Goal: Use online tool/utility: Use online tool/utility

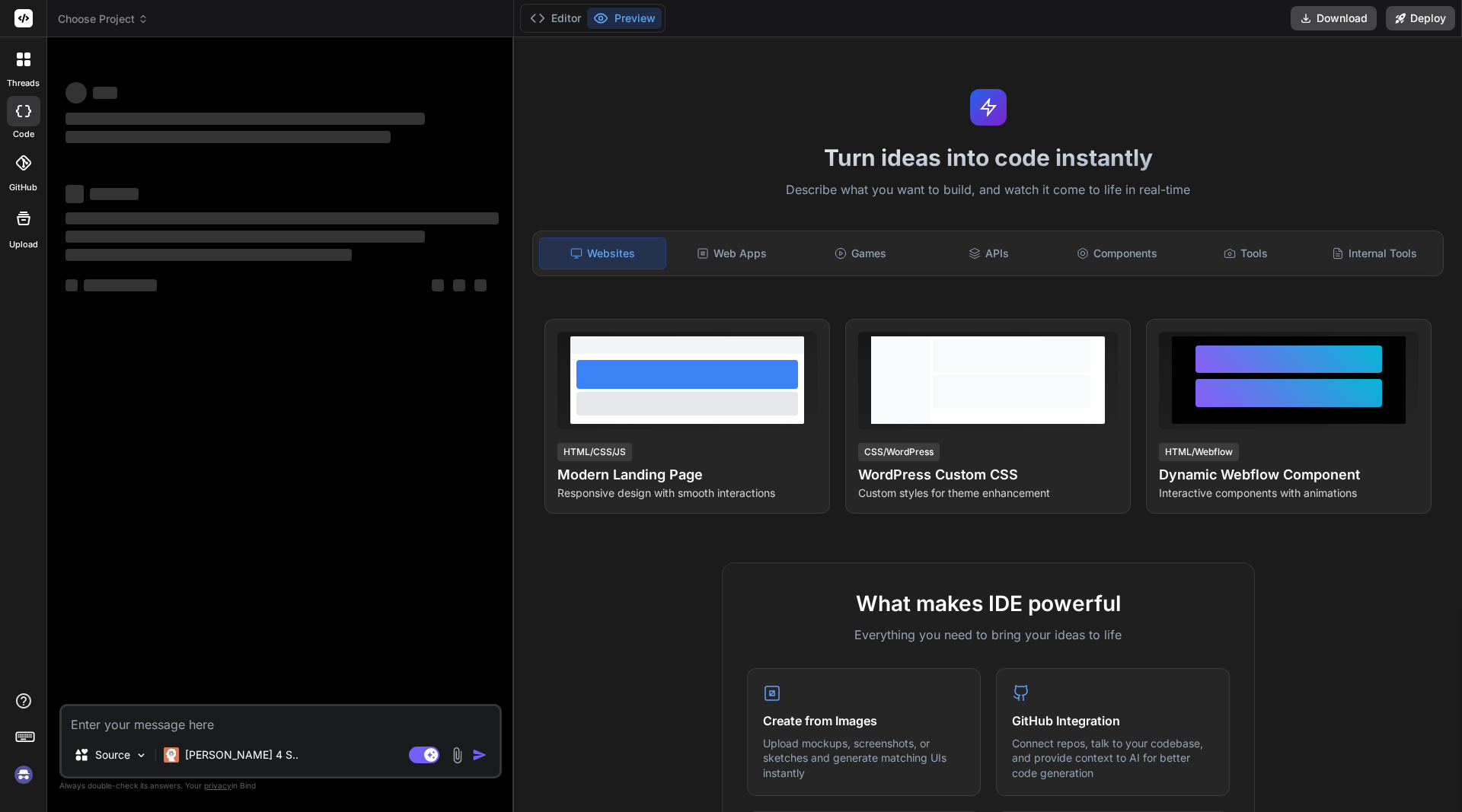
type textarea "x"
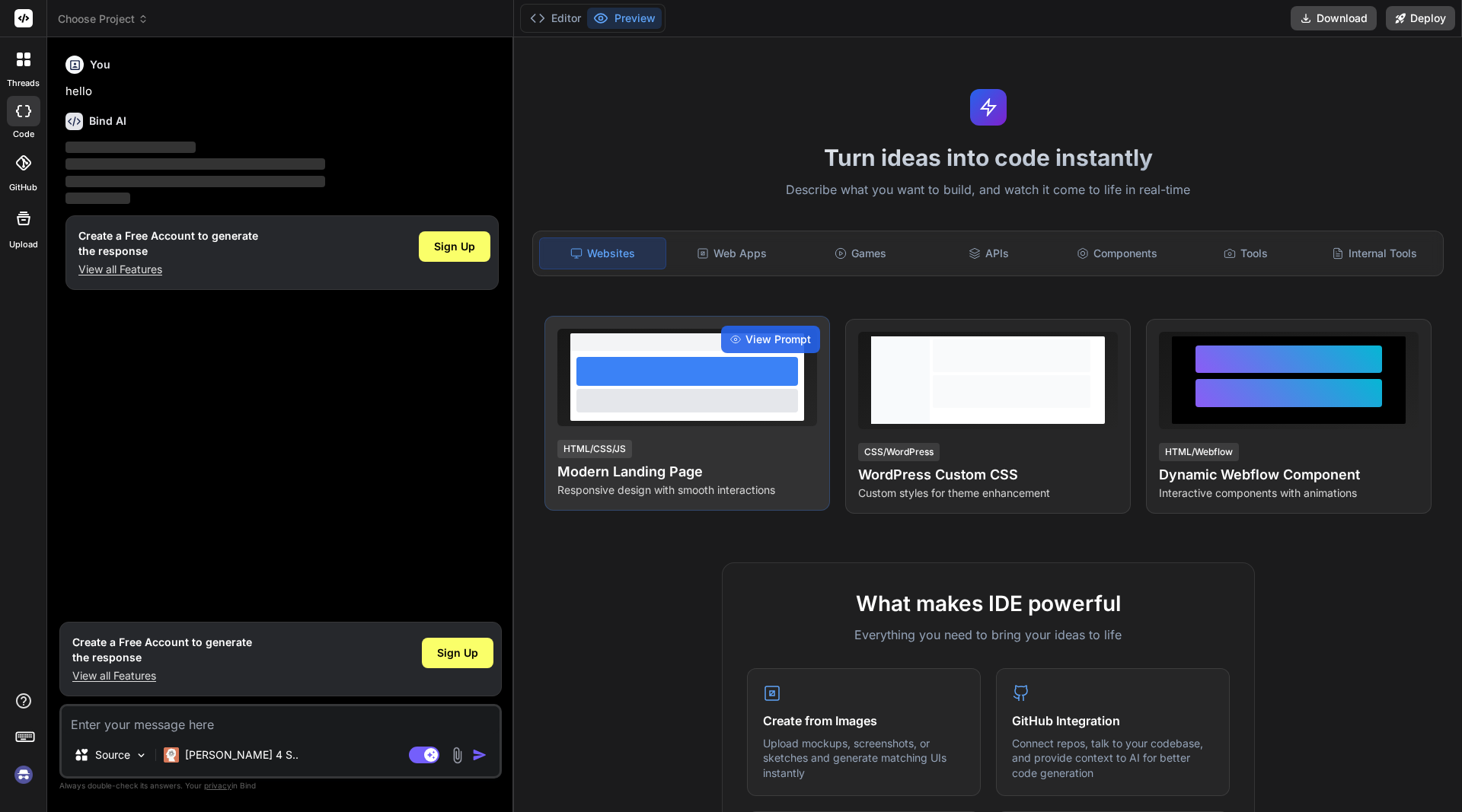
click at [700, 384] on div at bounding box center [687, 371] width 222 height 29
click at [620, 468] on h4 "Modern Landing Page" at bounding box center [687, 472] width 260 height 22
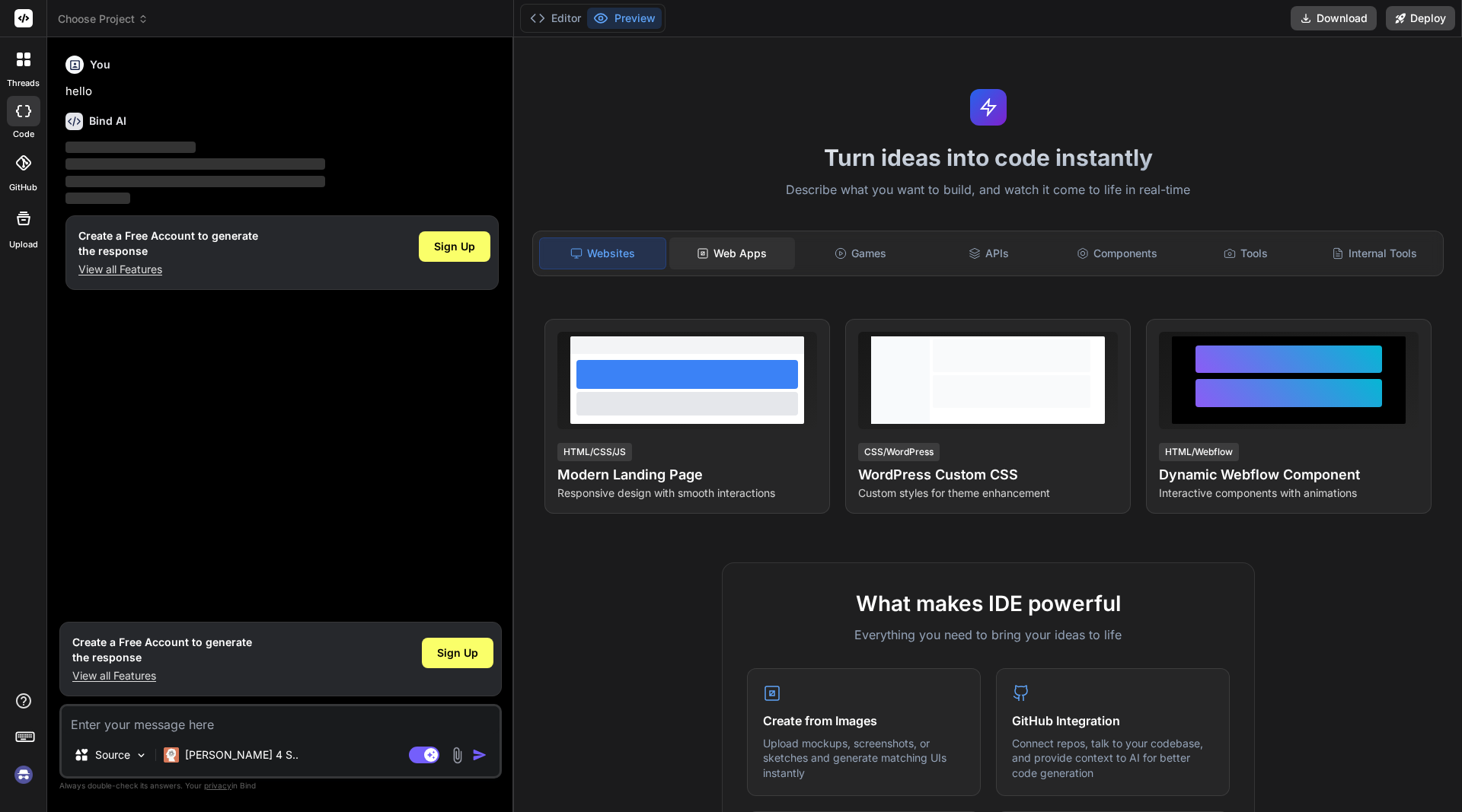
click at [747, 246] on div "Web Apps" at bounding box center [732, 253] width 126 height 32
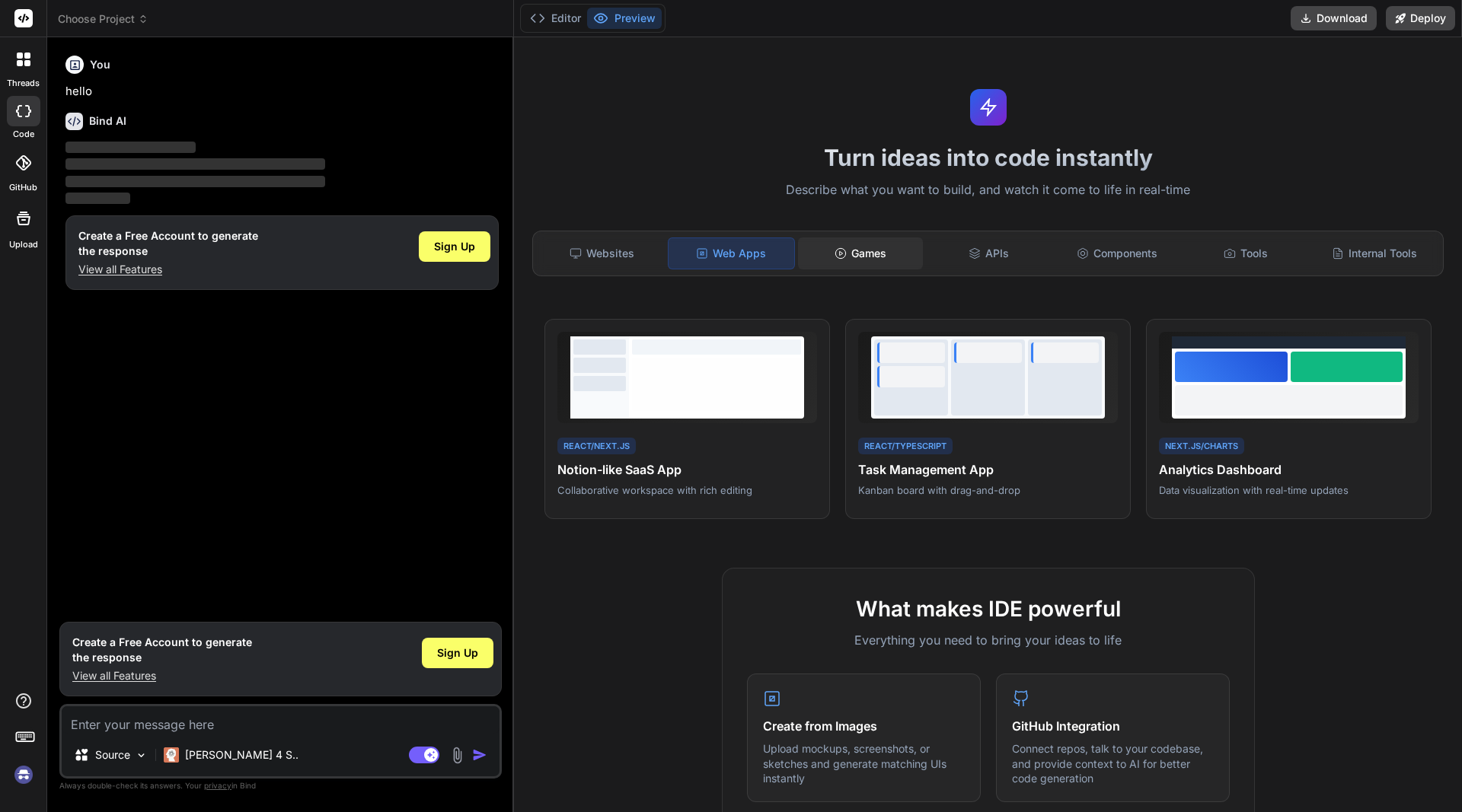
click at [896, 257] on div "Games" at bounding box center [861, 253] width 126 height 32
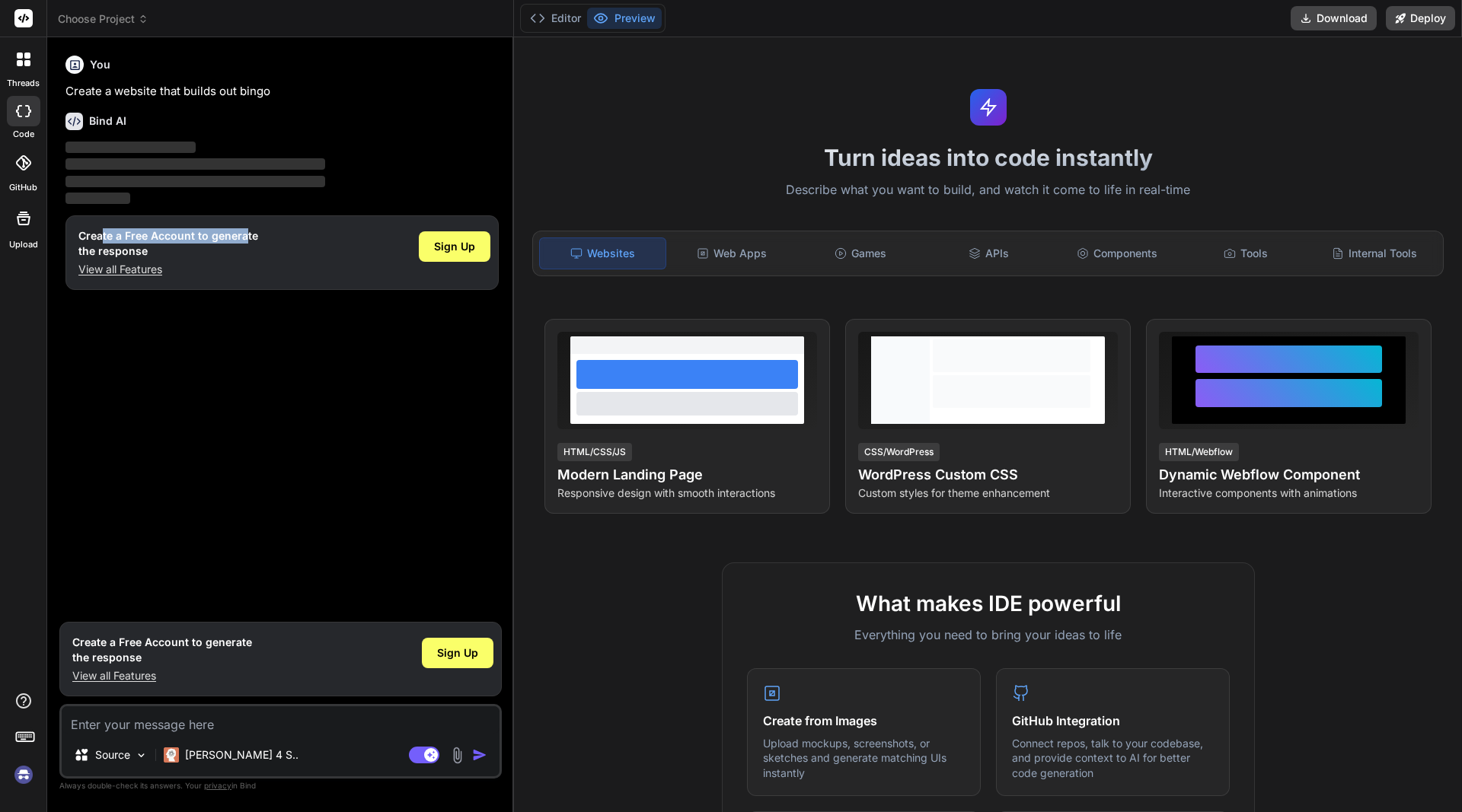
drag, startPoint x: 109, startPoint y: 238, endPoint x: 245, endPoint y: 236, distance: 136.0
click at [245, 236] on h1 "Create a Free Account to generate the response" at bounding box center [168, 243] width 180 height 31
click at [444, 245] on span "Sign Up" at bounding box center [454, 247] width 41 height 15
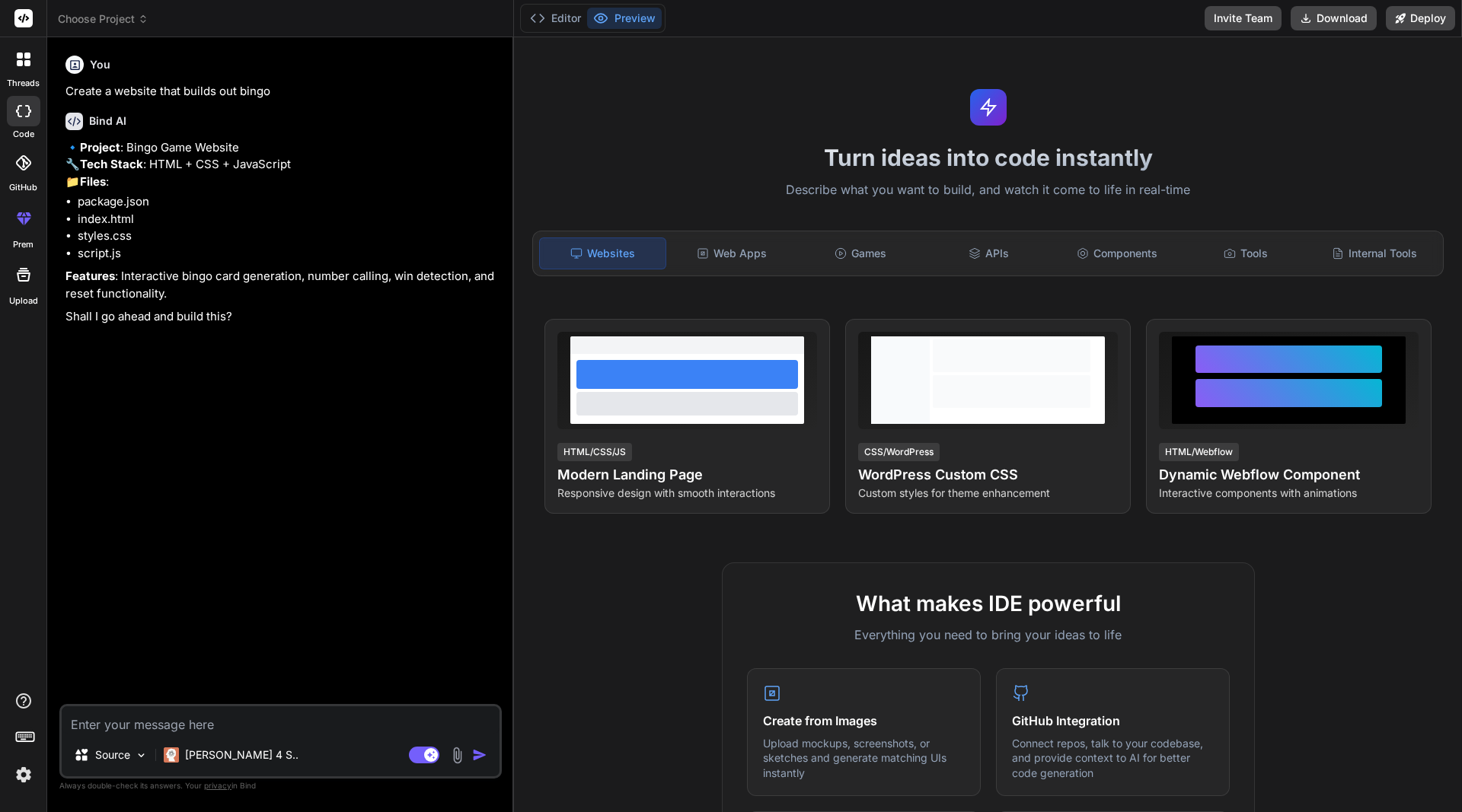
type textarea "x"
click at [156, 715] on textarea at bounding box center [280, 719] width 438 height 27
type textarea "b"
type textarea "x"
type textarea "bu"
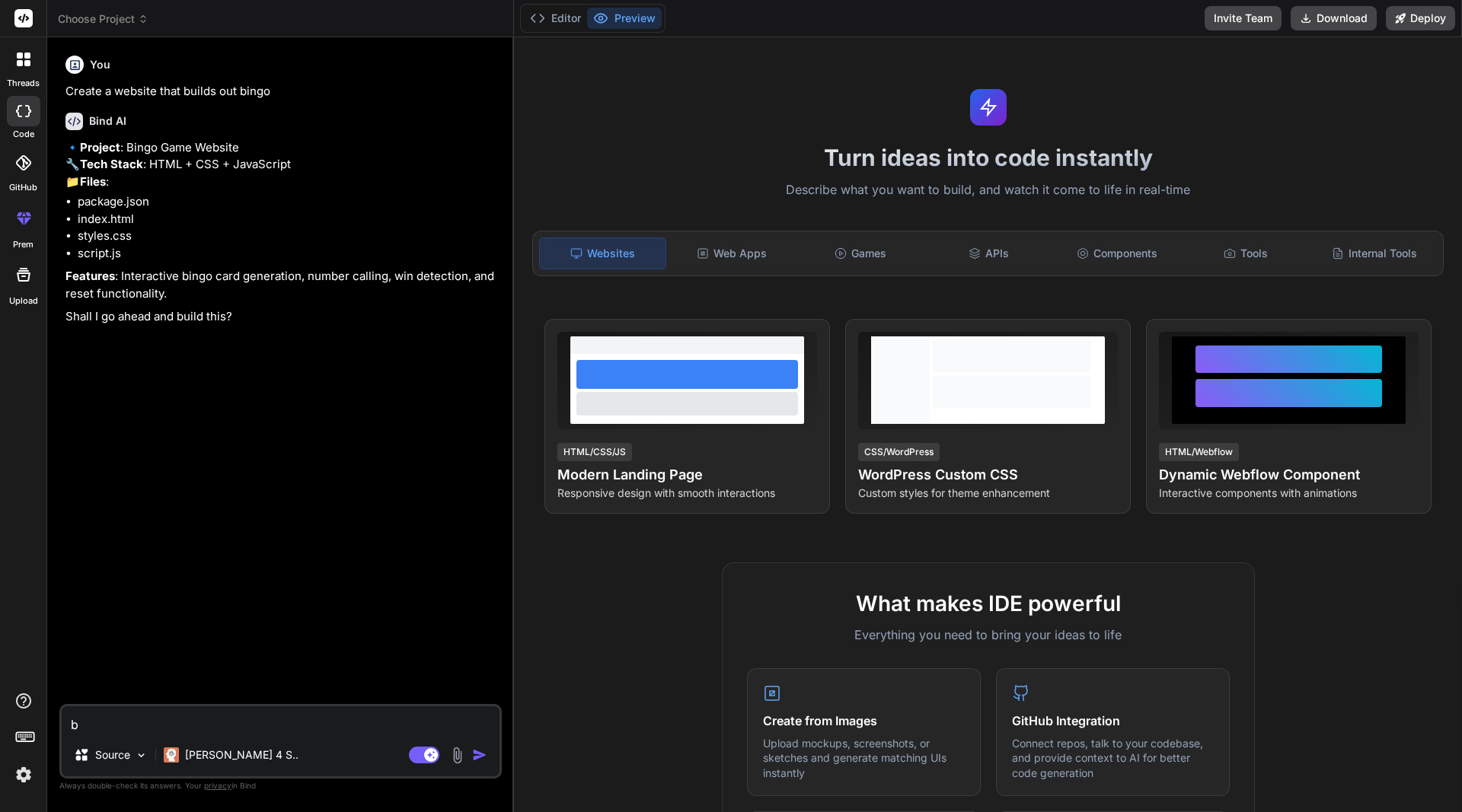
type textarea "x"
type textarea "bui"
type textarea "x"
type textarea "buil"
type textarea "x"
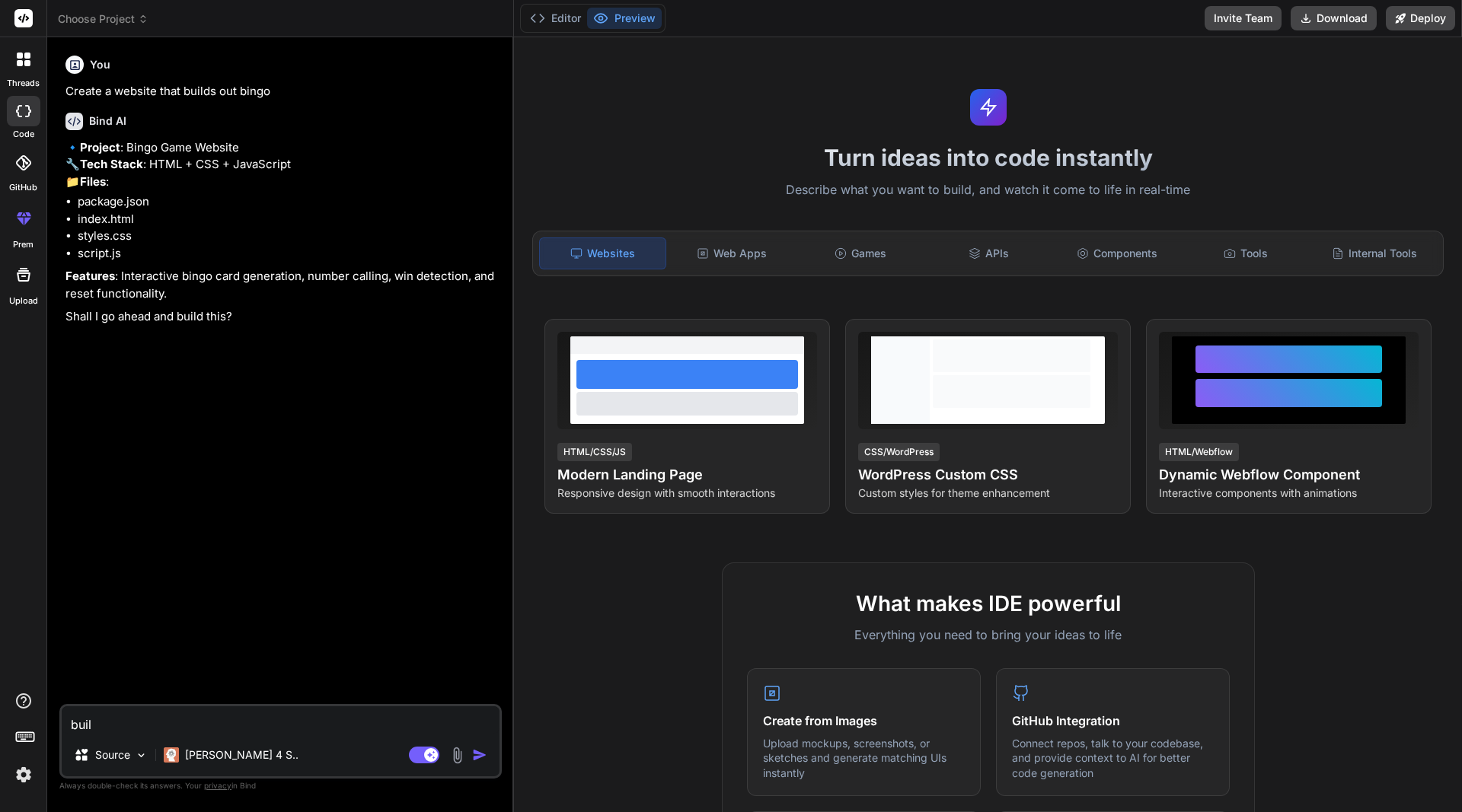
type textarea "build"
type textarea "x"
type textarea "build"
type textarea "x"
type textarea "build a"
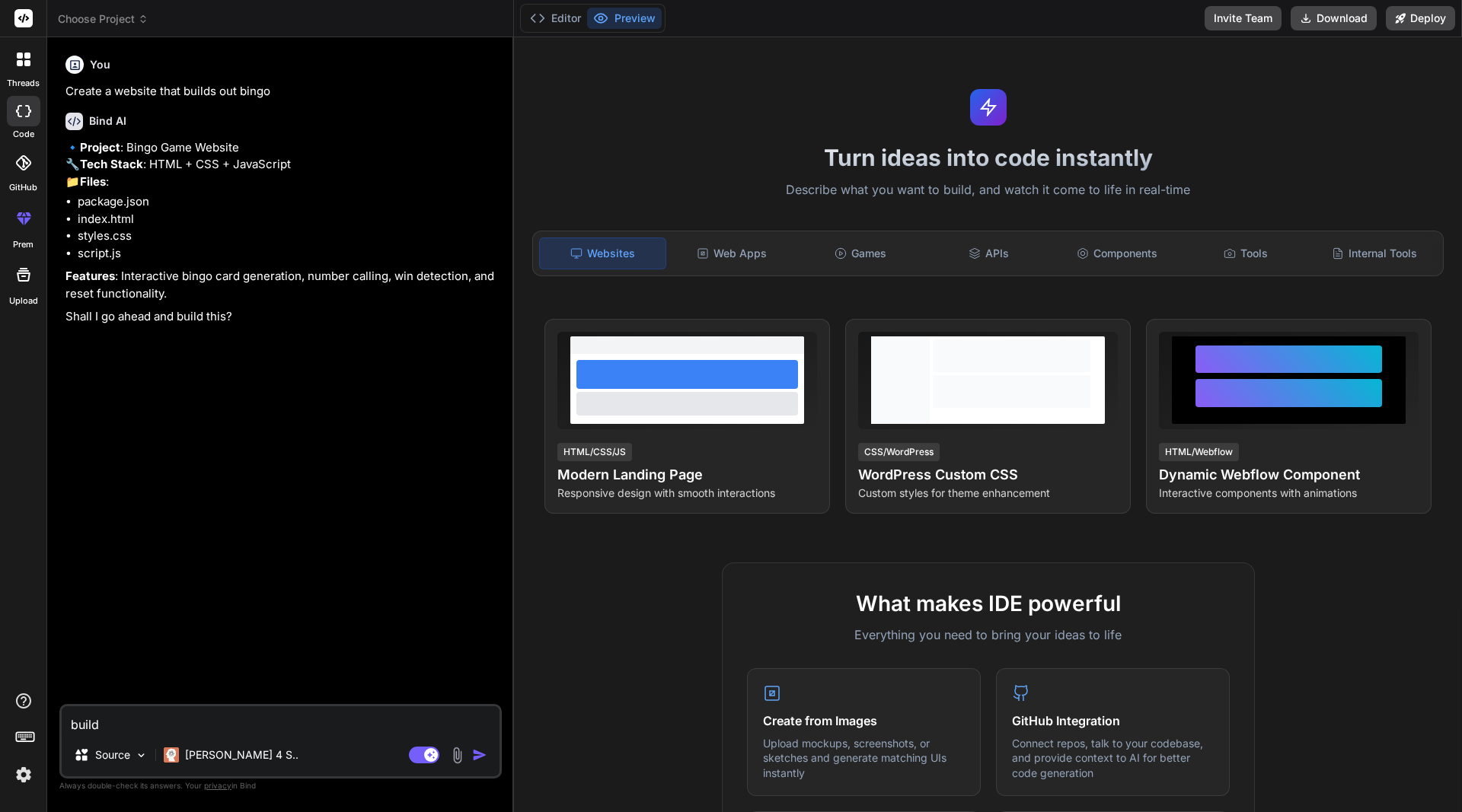
type textarea "x"
type textarea "build a"
type textarea "x"
type textarea "build a b"
type textarea "x"
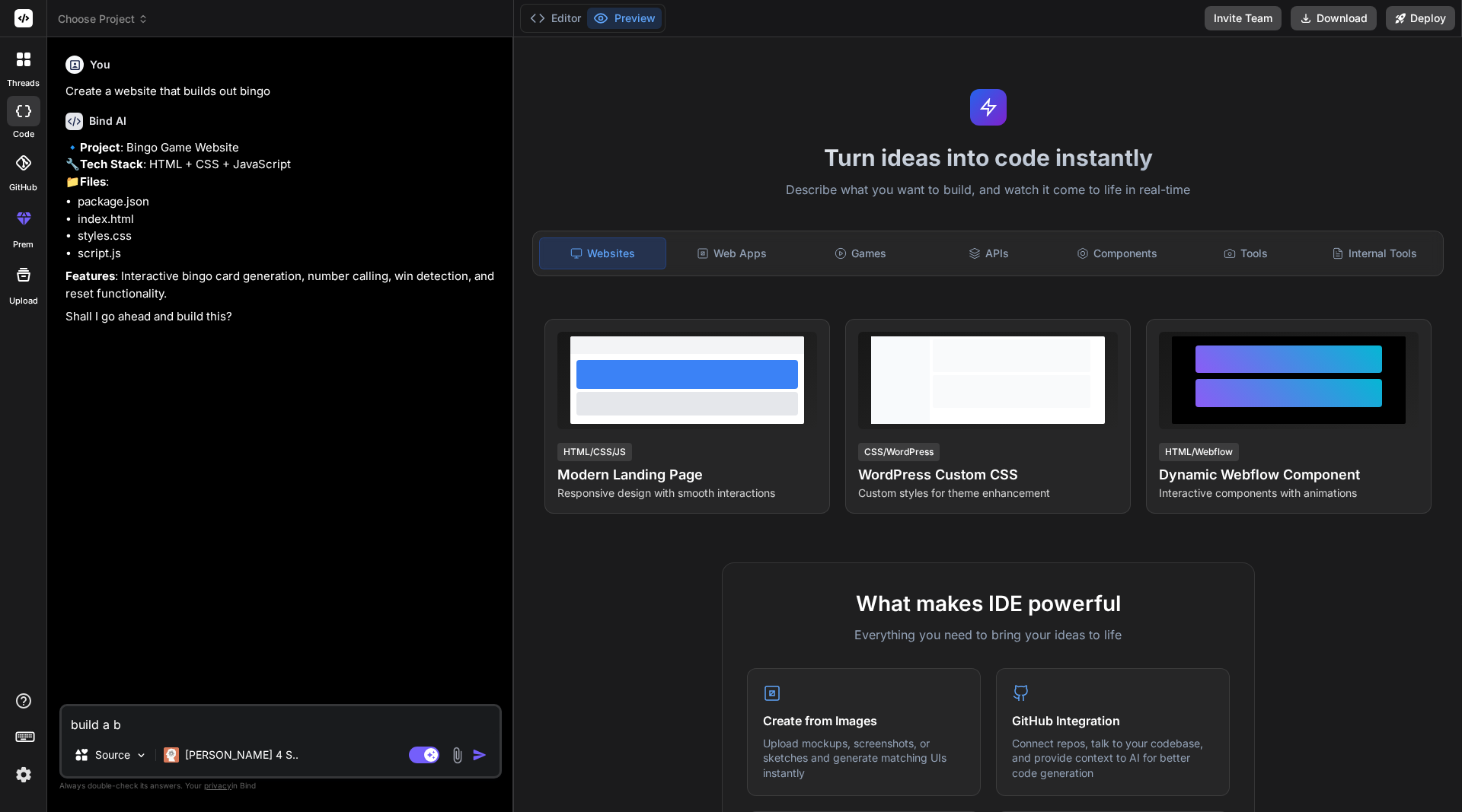
type textarea "build a bi"
type textarea "x"
type textarea "build a bin"
type textarea "x"
type textarea "build a bing"
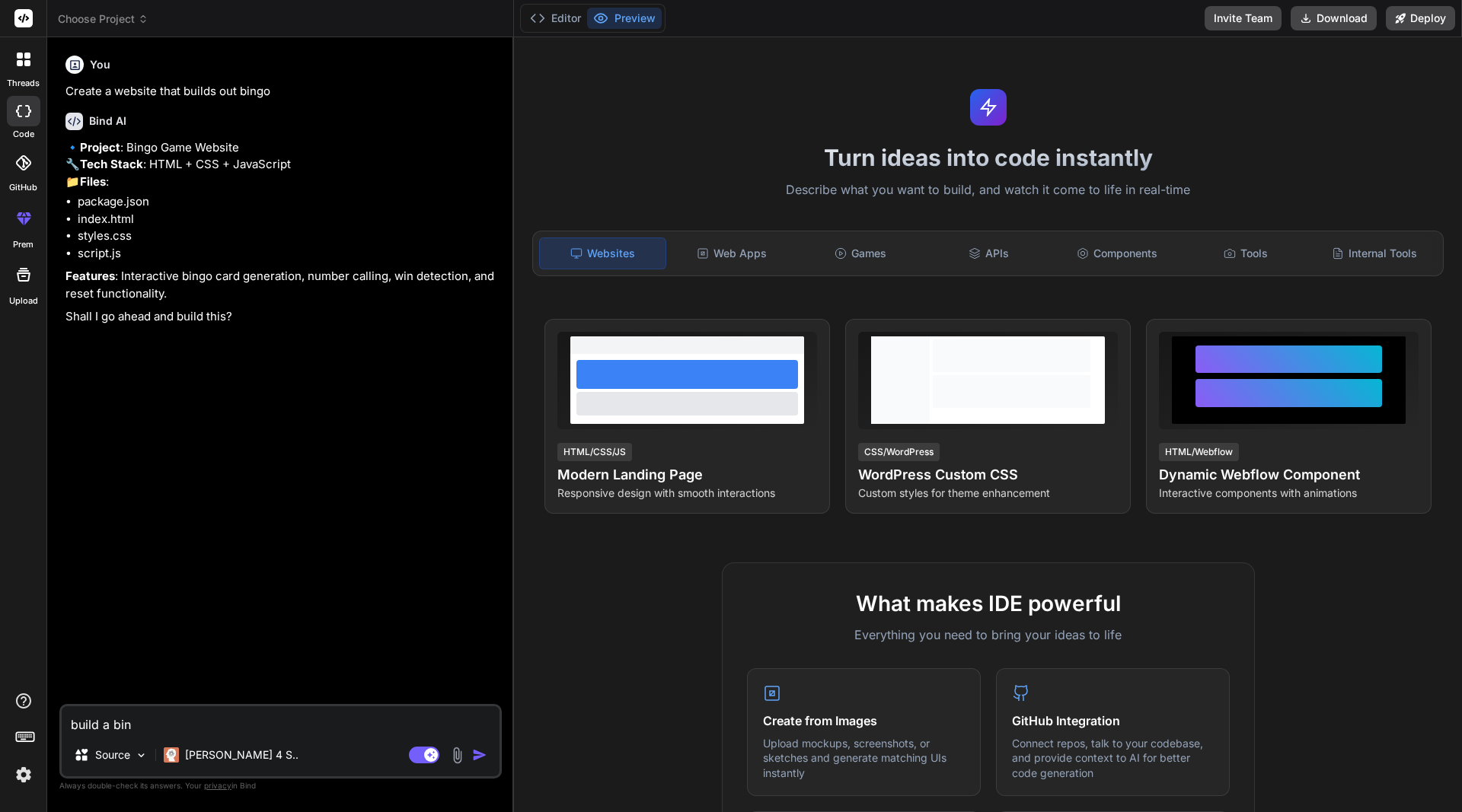
type textarea "x"
type textarea "build a bingo"
type textarea "x"
type textarea "build a bingo"
type textarea "x"
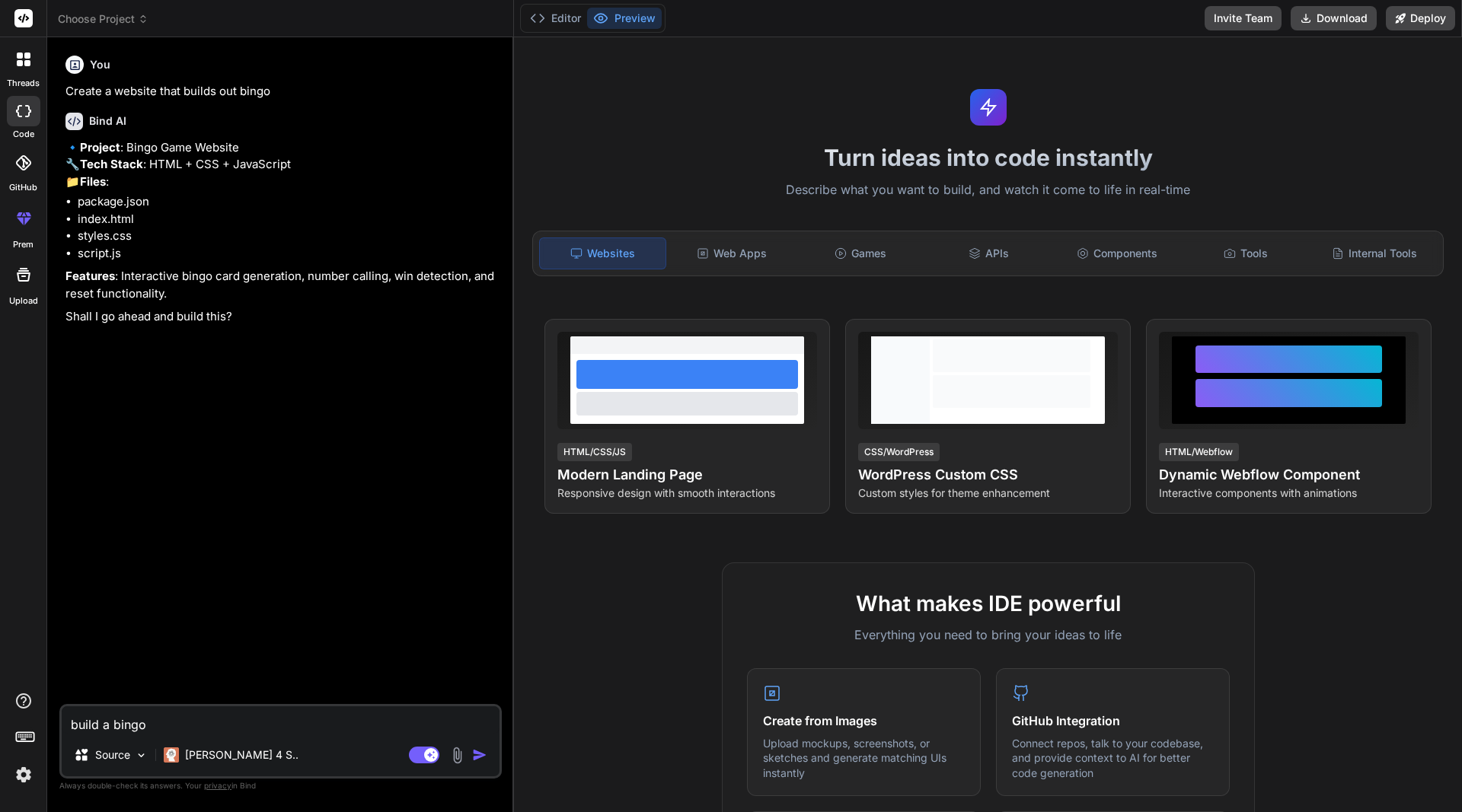
type textarea "build a bingo w"
type textarea "x"
type textarea "build a bingo we"
type textarea "x"
type textarea "build a bingo web"
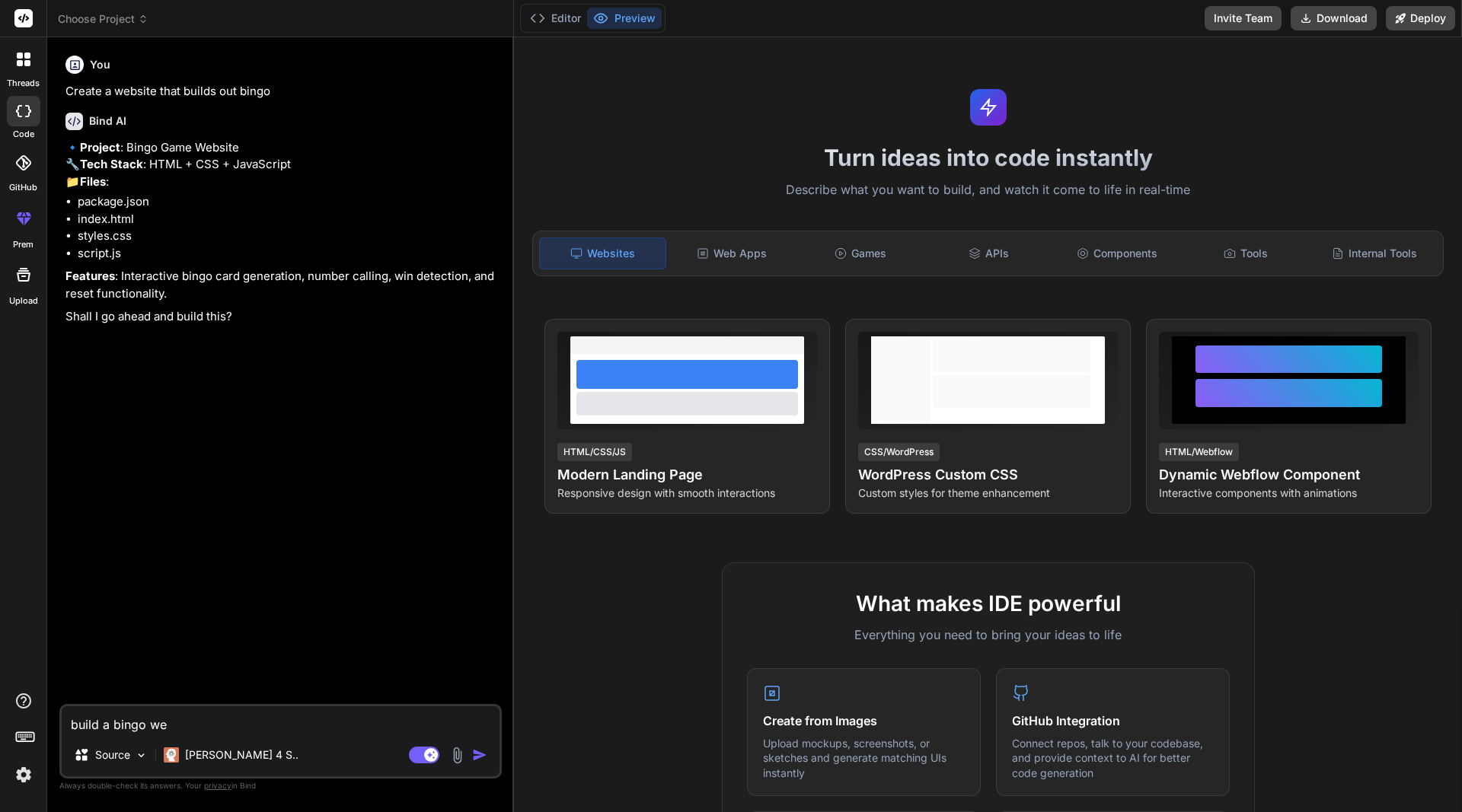
type textarea "x"
type textarea "build a bingo webs"
type textarea "x"
type textarea "build a bingo websi"
type textarea "x"
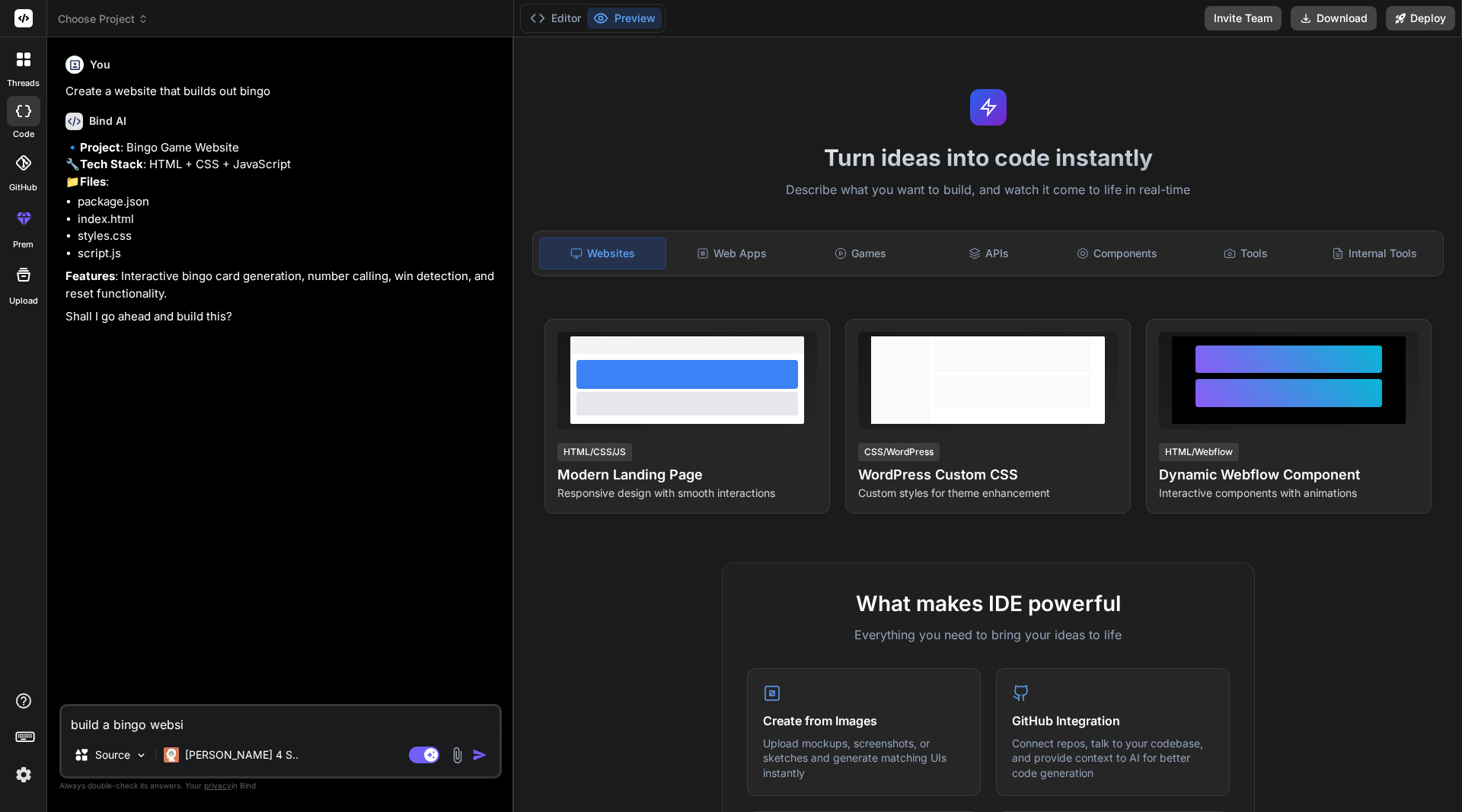
type textarea "build a bingo websit"
type textarea "x"
type textarea "build a bingo website"
type textarea "x"
click at [151, 727] on textarea "build a bingo website" at bounding box center [280, 719] width 438 height 27
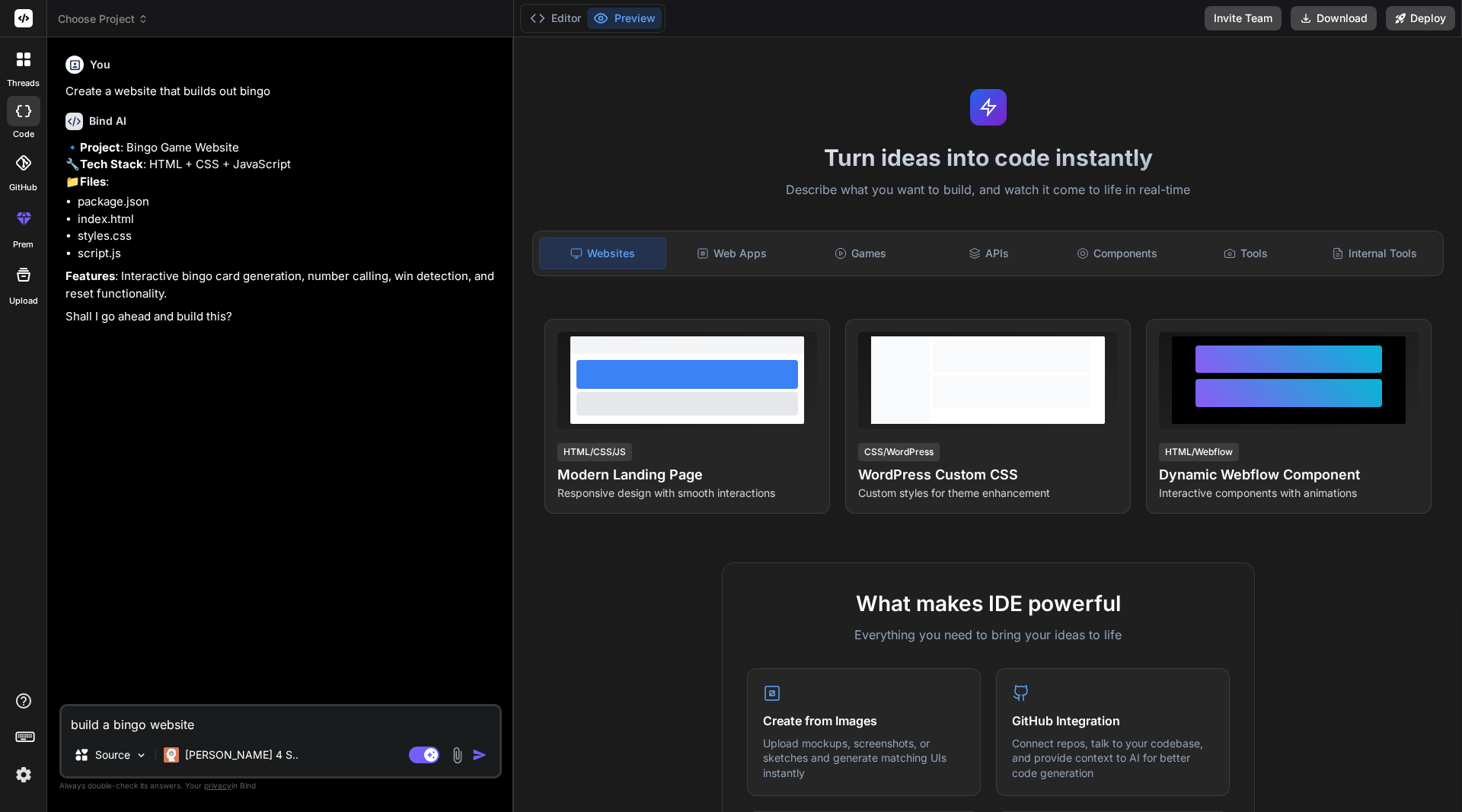
type textarea "build a bingo gwebsite"
type textarea "x"
type textarea "build a bingo gawebsite"
type textarea "x"
type textarea "build a bingo gamwebsite"
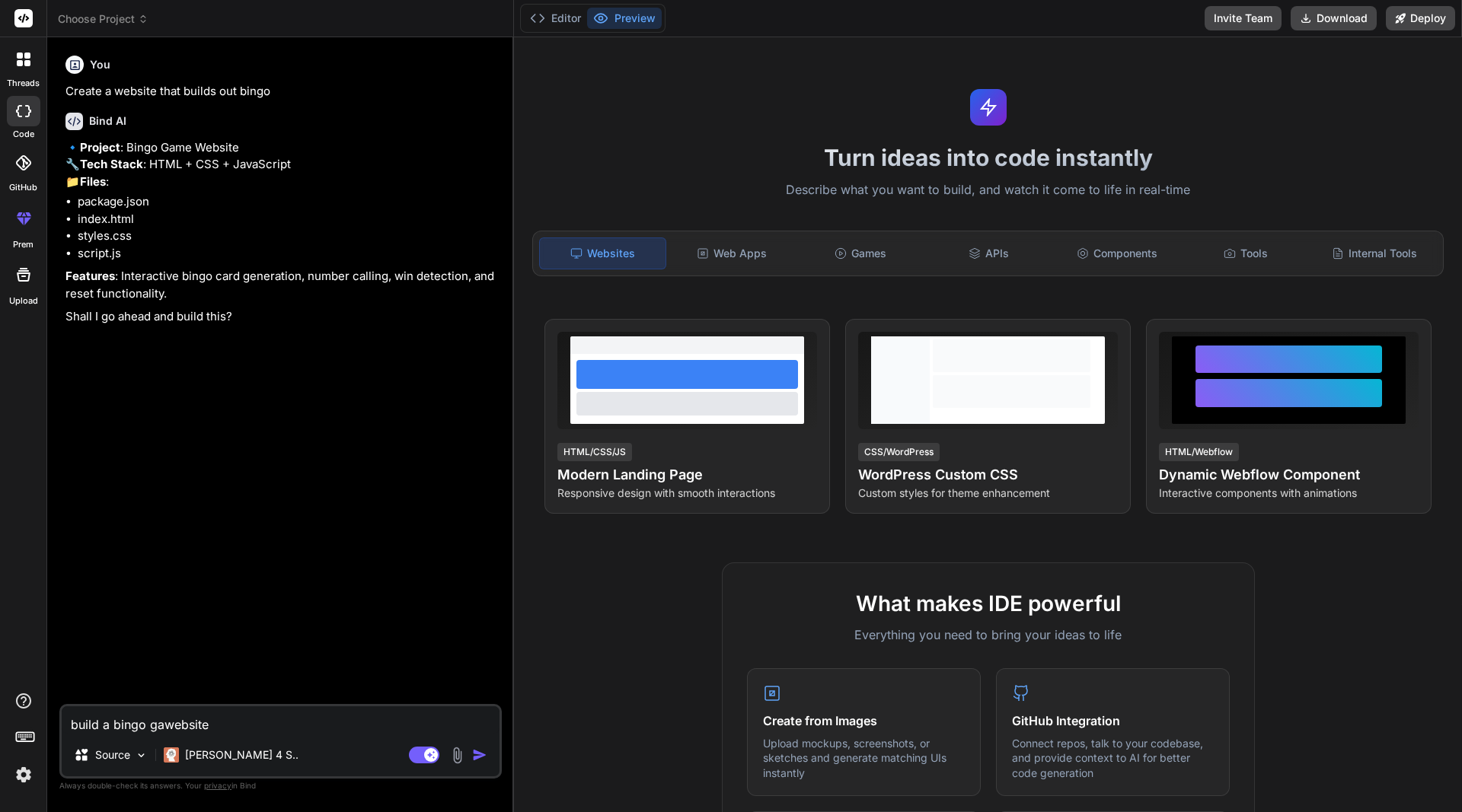
type textarea "x"
type textarea "build a bingo gamewebsite"
type textarea "x"
type textarea "build a bingo game website"
type textarea "x"
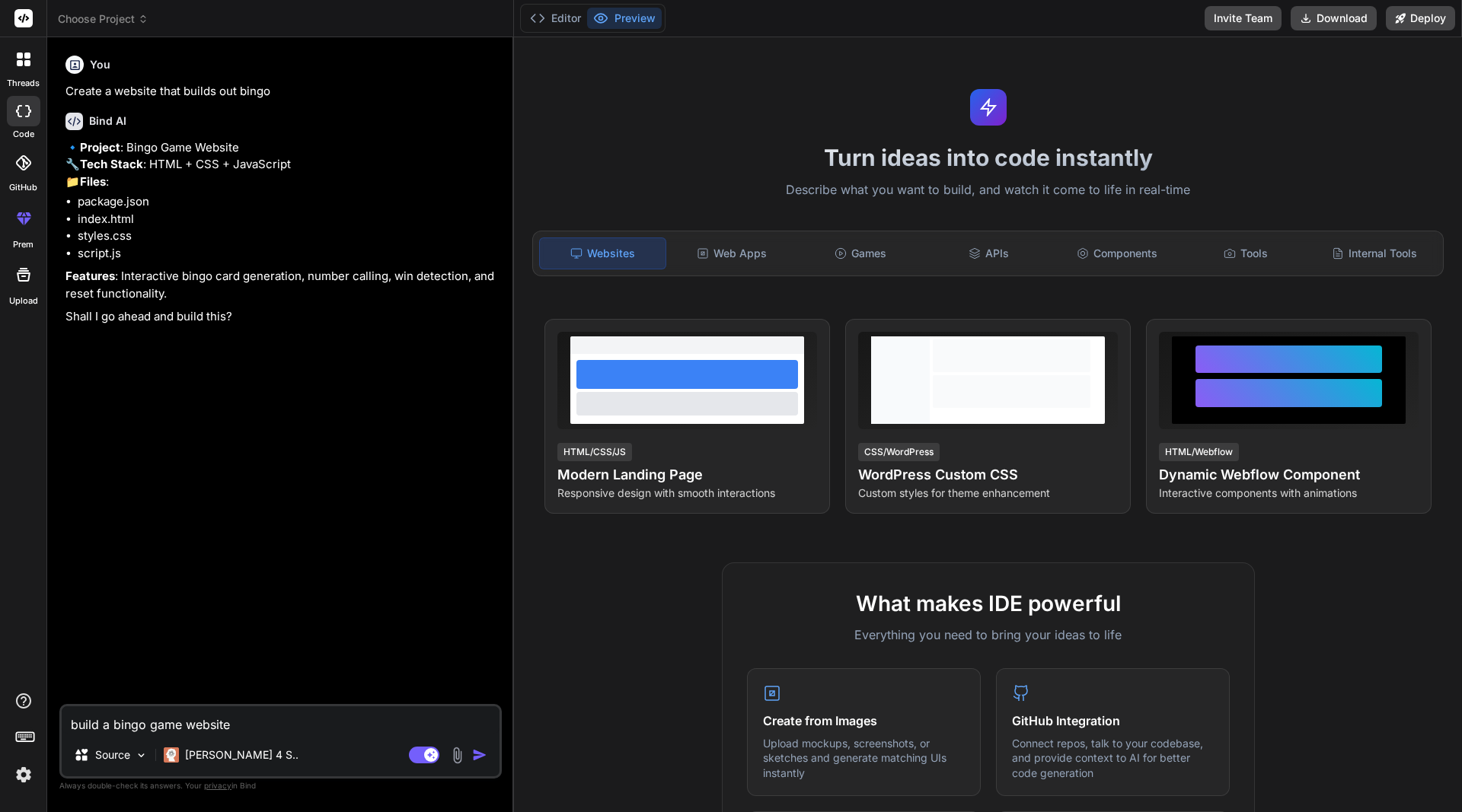
type textarea "build a bingo game website"
click at [475, 758] on img "button" at bounding box center [479, 755] width 15 height 15
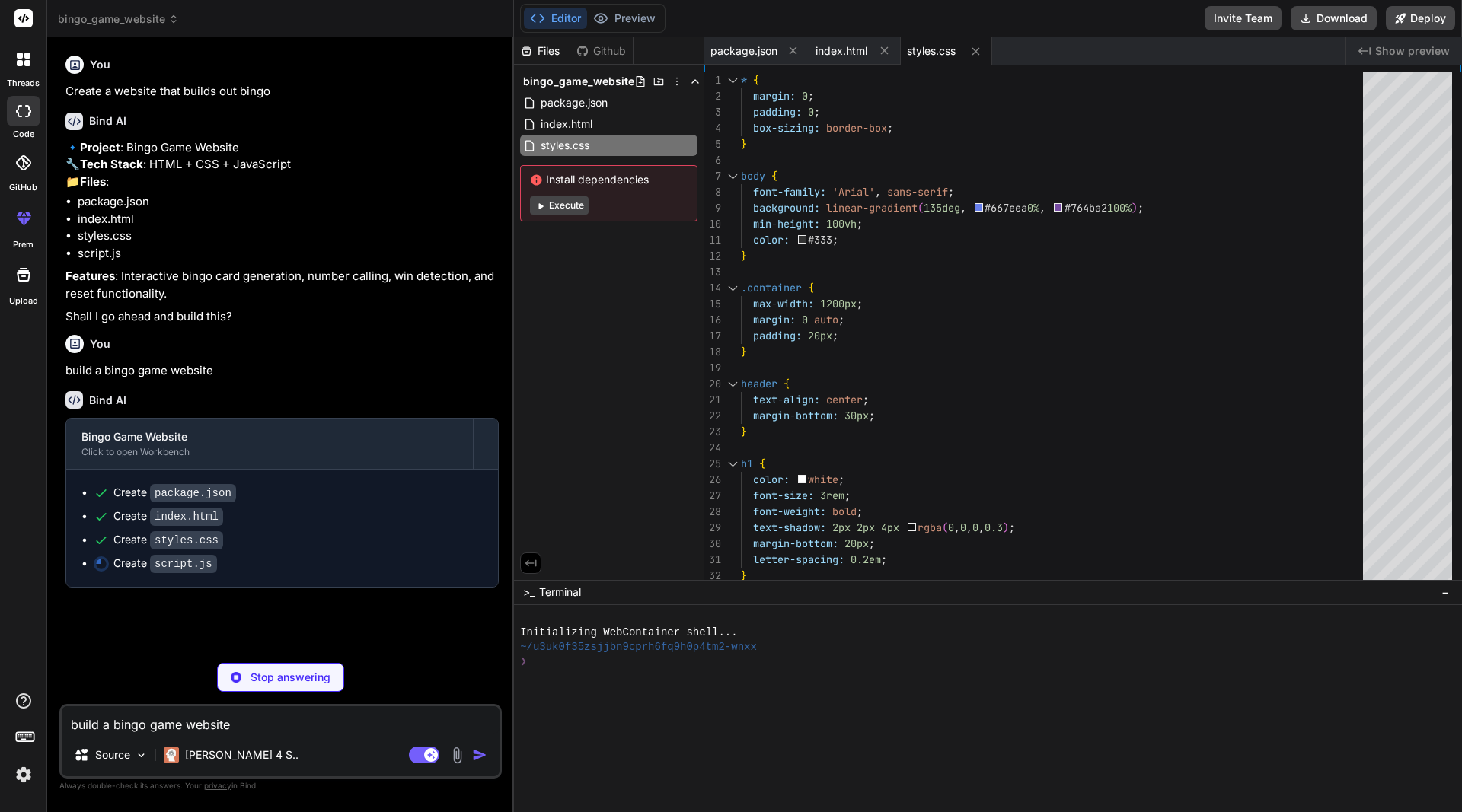
click at [574, 207] on button "Execute" at bounding box center [559, 205] width 59 height 18
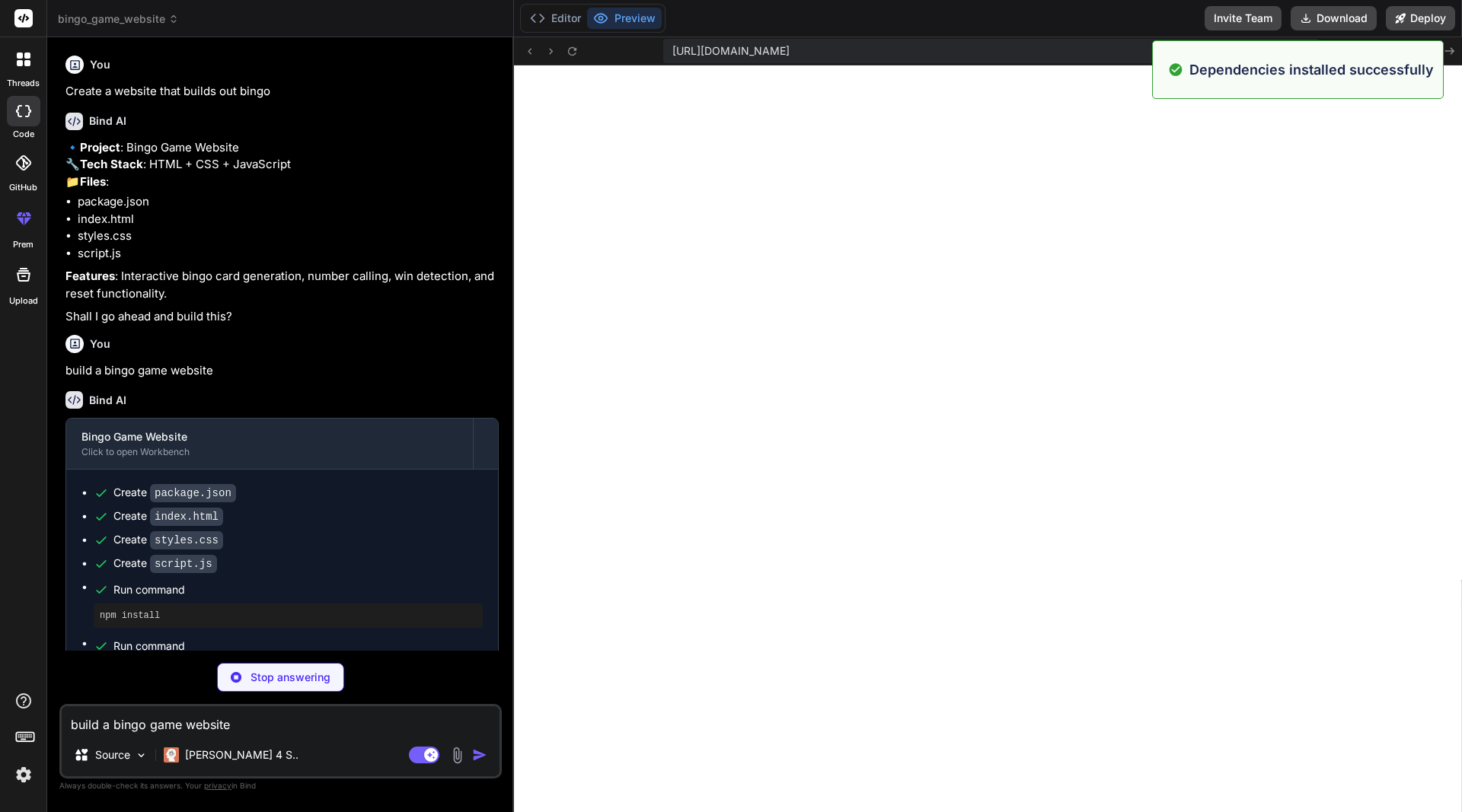
scroll to position [665, 0]
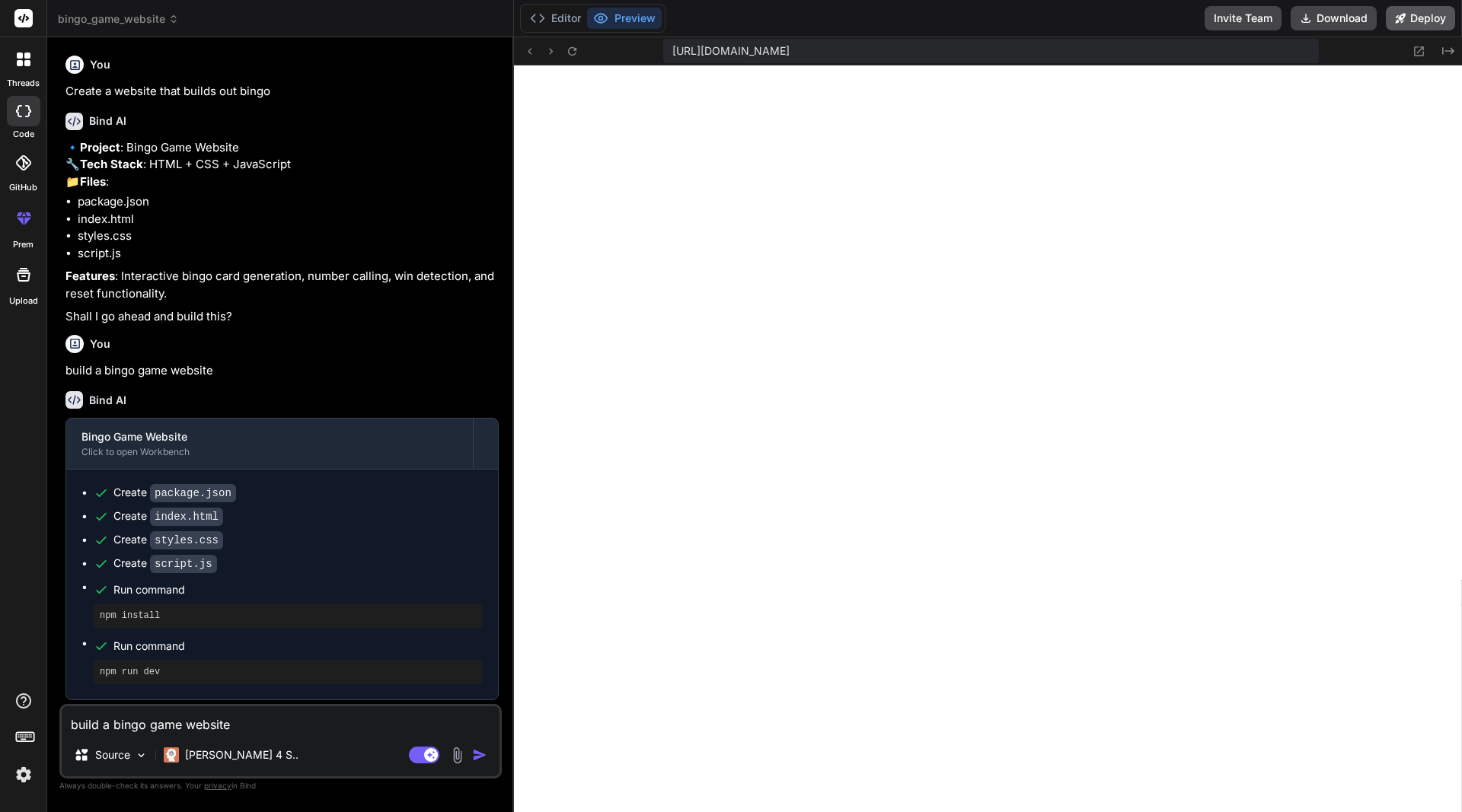
click at [1420, 24] on button "Deploy" at bounding box center [1421, 17] width 70 height 24
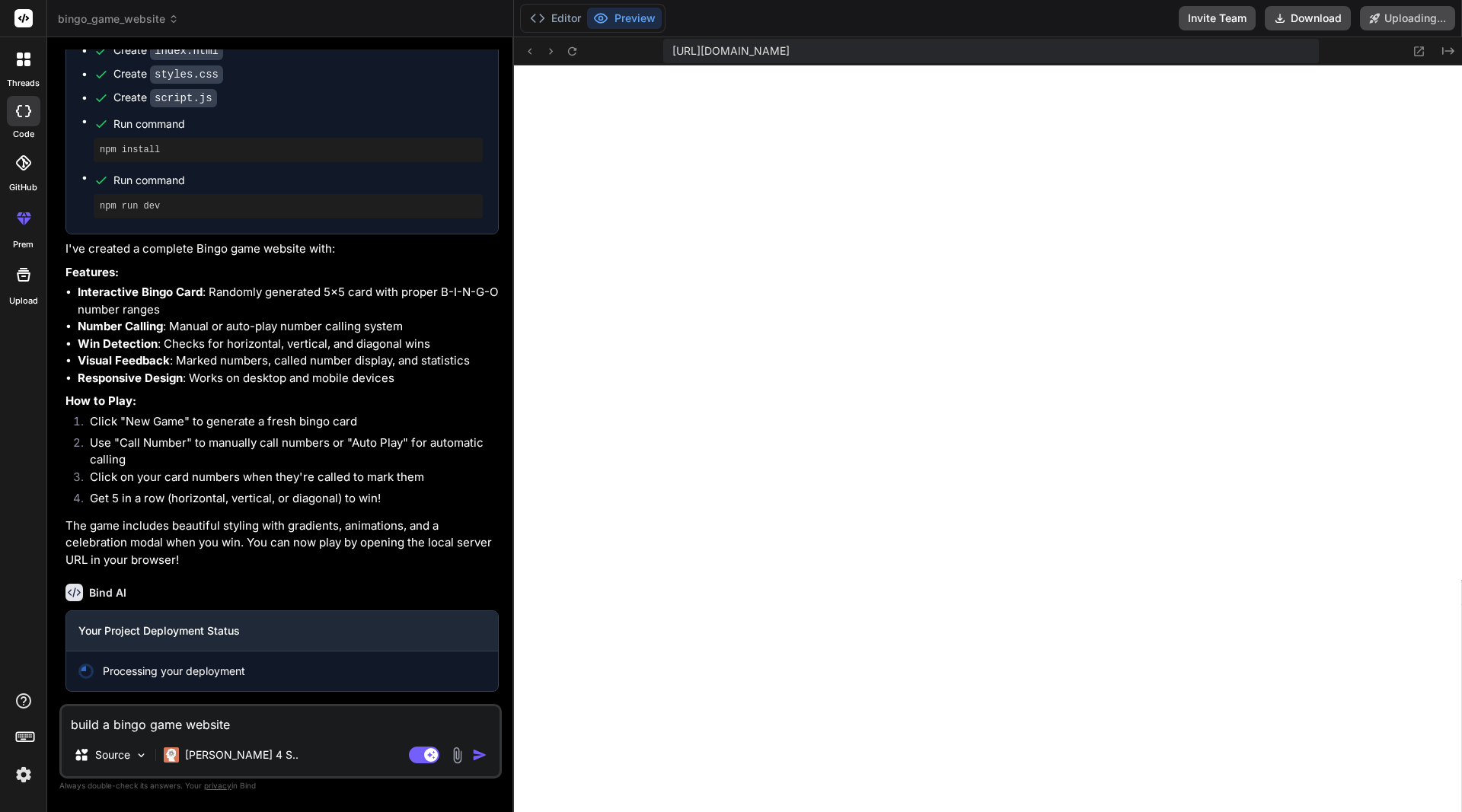
scroll to position [500, 0]
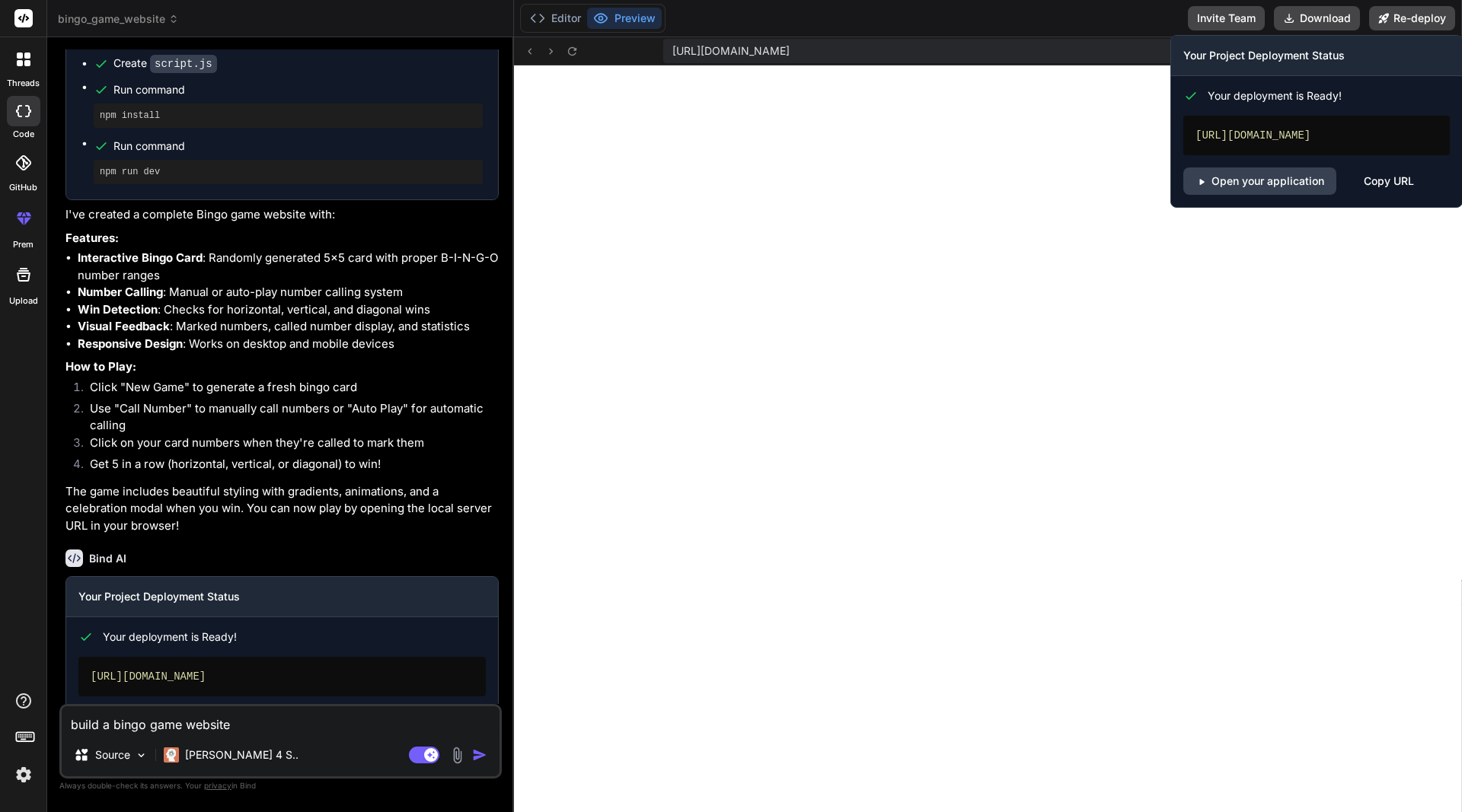
click at [1374, 179] on div "Copy URL" at bounding box center [1388, 180] width 50 height 27
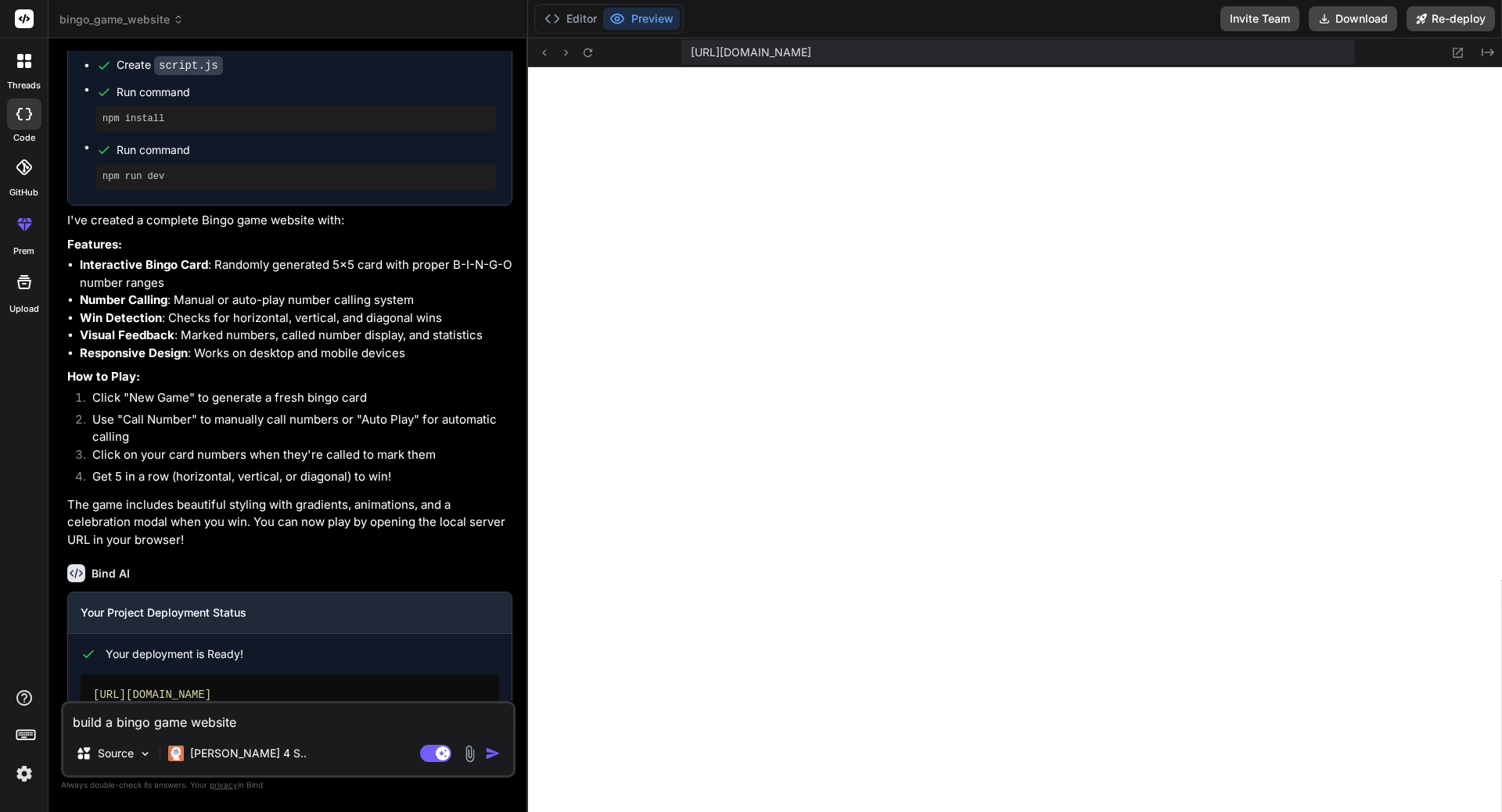
type textarea "x"
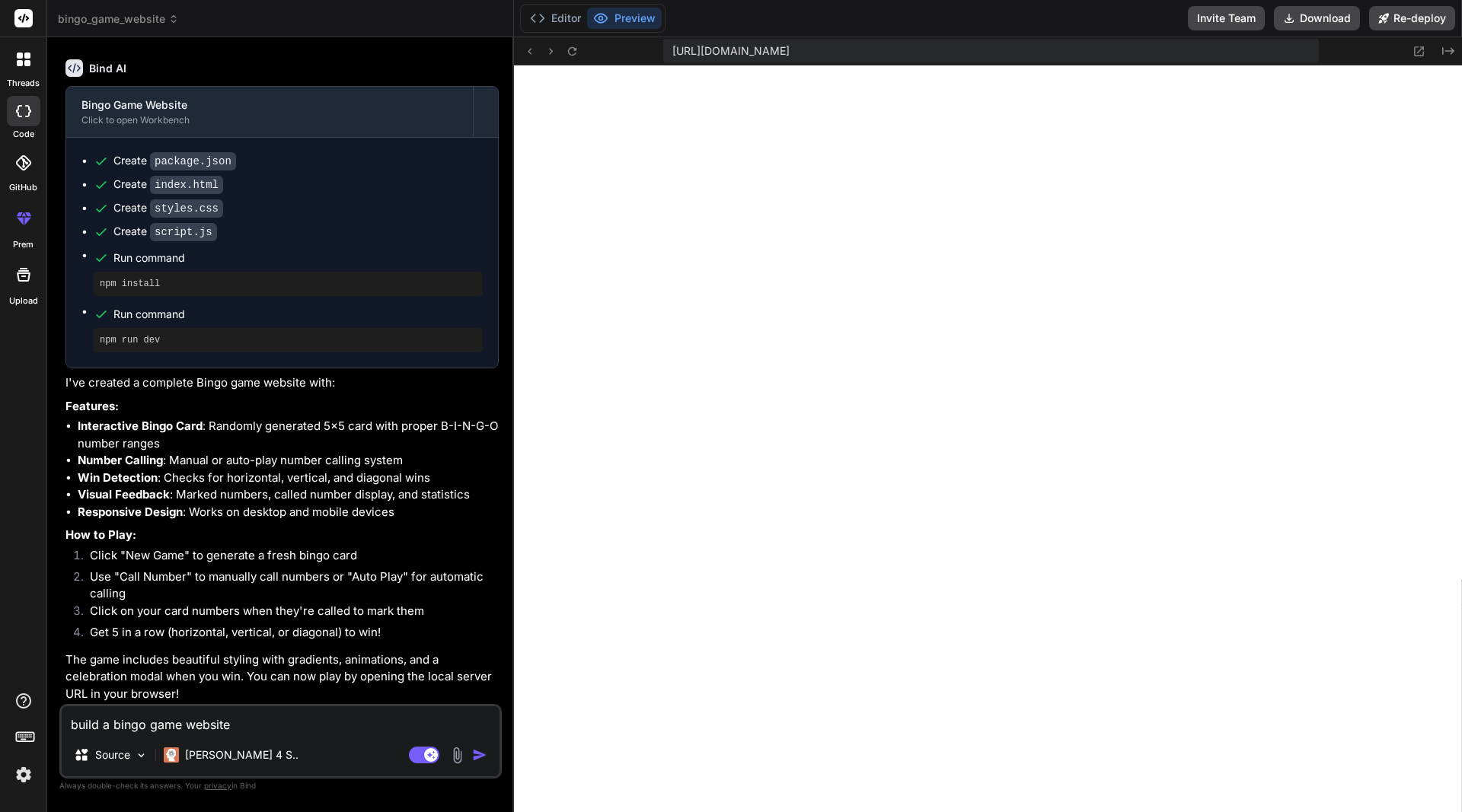
scroll to position [135, 0]
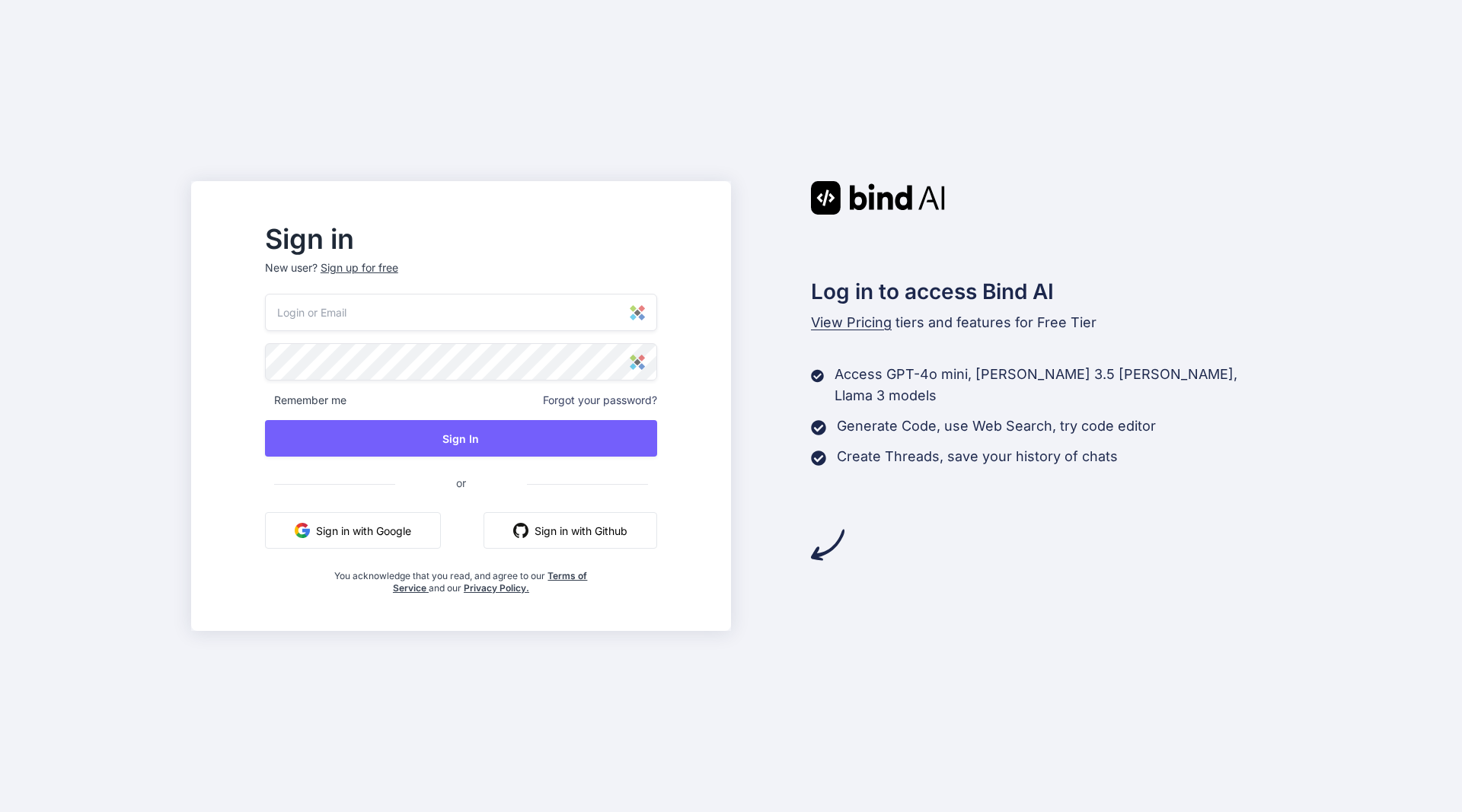
click at [383, 526] on button "Sign in with Google" at bounding box center [353, 531] width 176 height 36
